Goal: Task Accomplishment & Management: Manage account settings

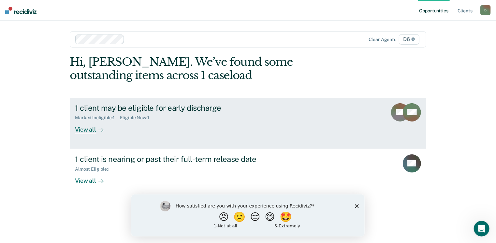
click at [86, 130] on div "View all" at bounding box center [93, 126] width 36 height 13
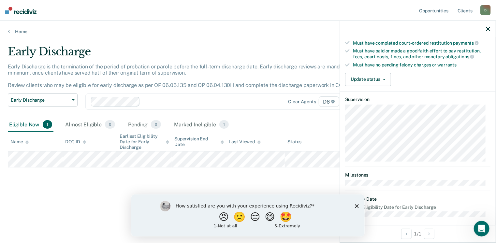
scroll to position [169, 0]
click at [356, 204] on icon "Close survey" at bounding box center [356, 206] width 4 height 4
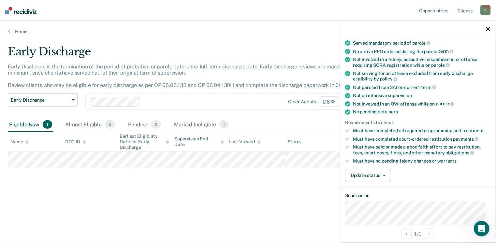
scroll to position [72, 0]
click at [377, 174] on button "Update status" at bounding box center [368, 176] width 46 height 13
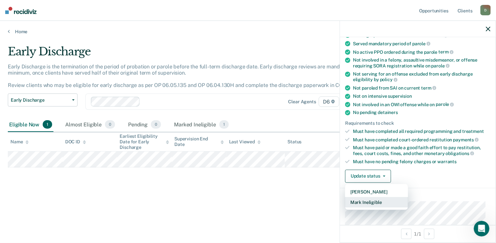
click at [373, 198] on button "Mark Ineligible" at bounding box center [376, 202] width 63 height 10
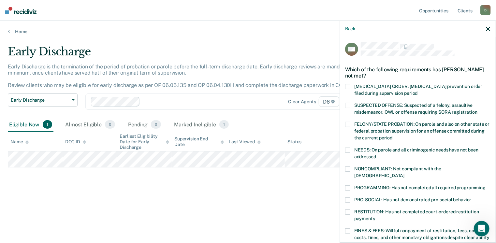
scroll to position [0, 0]
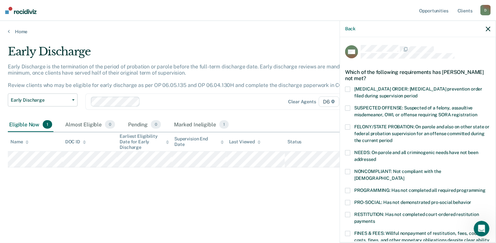
click at [348, 151] on span at bounding box center [347, 152] width 5 height 5
click at [348, 171] on span at bounding box center [347, 171] width 5 height 5
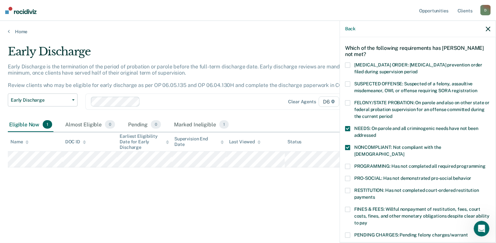
scroll to position [33, 0]
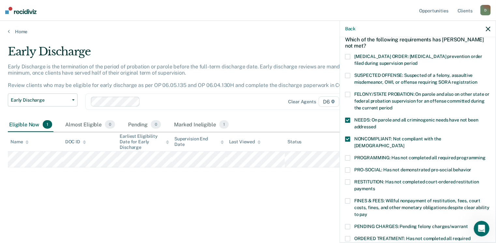
click at [348, 155] on span at bounding box center [347, 157] width 5 height 5
click at [347, 167] on span at bounding box center [347, 169] width 5 height 5
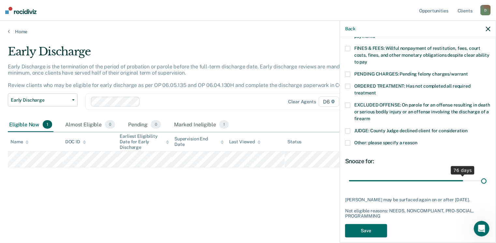
scroll to position [190, 0]
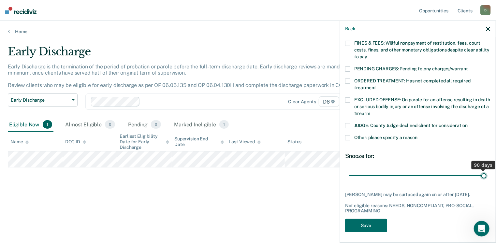
drag, startPoint x: 393, startPoint y: 170, endPoint x: 490, endPoint y: 174, distance: 97.1
type input "90"
click at [486, 174] on input "range" at bounding box center [417, 175] width 137 height 11
click at [357, 221] on button "Save" at bounding box center [366, 225] width 42 height 13
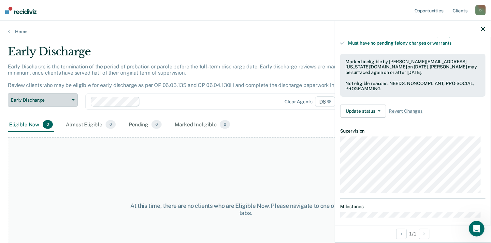
click at [73, 99] on icon "button" at bounding box center [73, 99] width 3 height 1
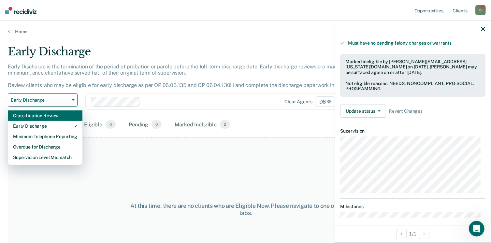
click at [47, 116] on div "Classification Review" at bounding box center [45, 115] width 64 height 10
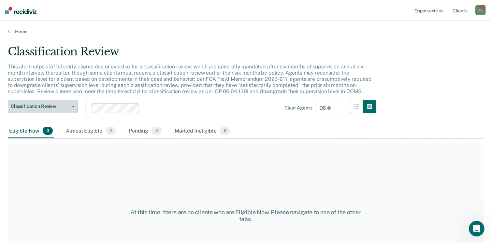
click at [73, 106] on icon "button" at bounding box center [73, 106] width 3 height 1
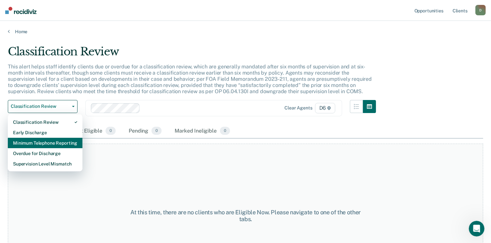
click at [59, 141] on div "Minimum Telephone Reporting" at bounding box center [45, 143] width 64 height 10
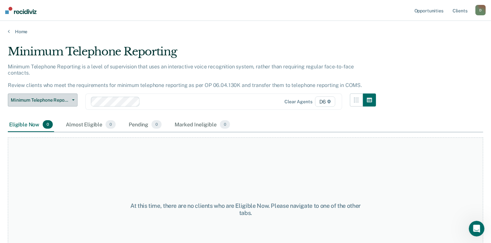
click at [74, 93] on button "Minimum Telephone Reporting" at bounding box center [43, 99] width 70 height 13
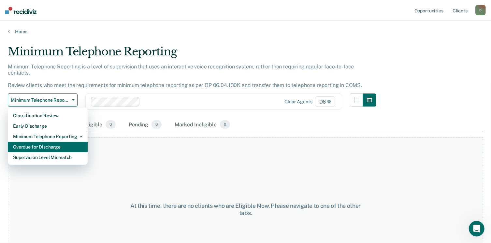
click at [57, 142] on div "Overdue for Discharge" at bounding box center [47, 147] width 69 height 10
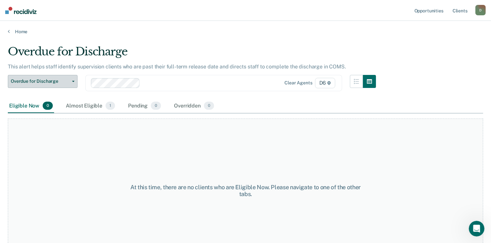
click at [73, 81] on icon "button" at bounding box center [73, 81] width 3 height 1
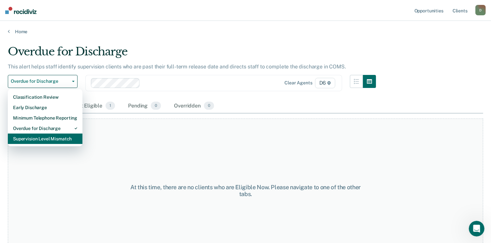
click at [57, 140] on div "Supervision Level Mismatch" at bounding box center [45, 138] width 64 height 10
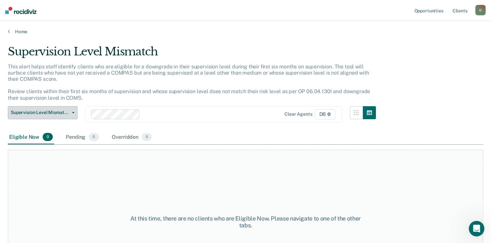
click at [70, 108] on button "Supervision Level Mismatch" at bounding box center [43, 112] width 70 height 13
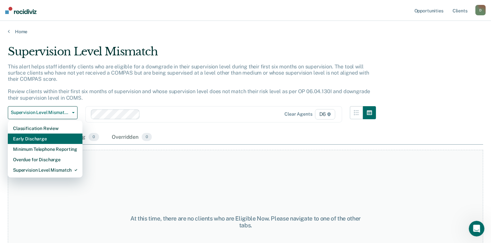
click at [55, 137] on div "Early Discharge" at bounding box center [45, 138] width 64 height 10
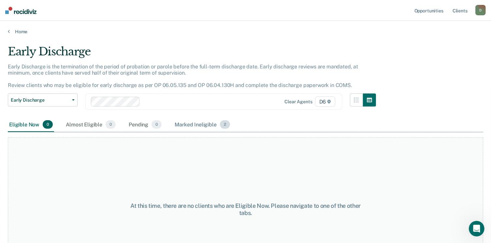
click at [202, 122] on div "Marked Ineligible 2" at bounding box center [202, 125] width 58 height 14
